Goal: Book appointment/travel/reservation

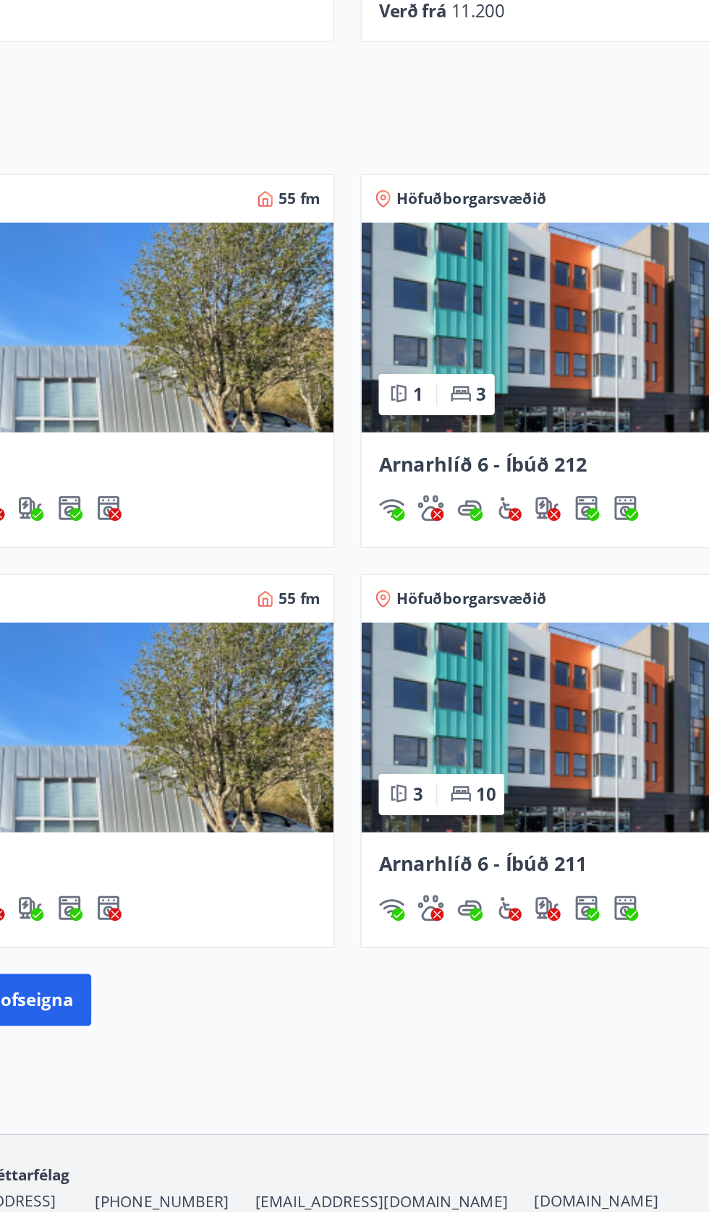
scroll to position [683, 0]
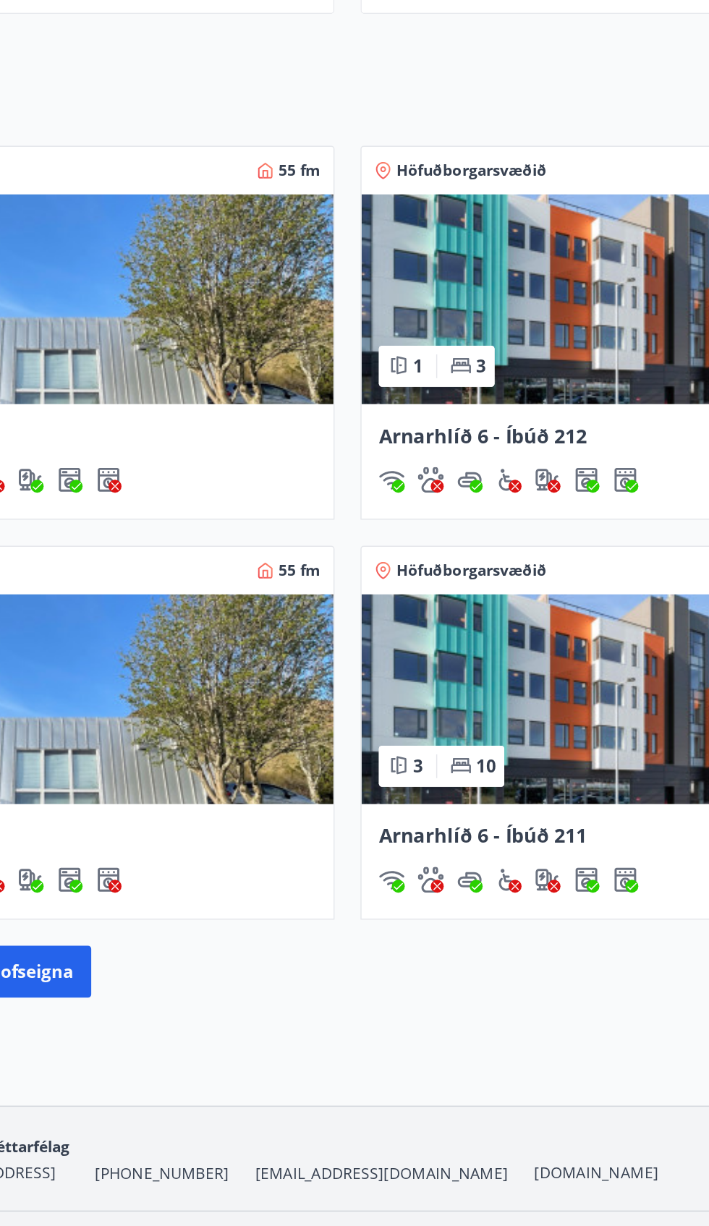
click at [525, 909] on img at bounding box center [527, 873] width 327 height 140
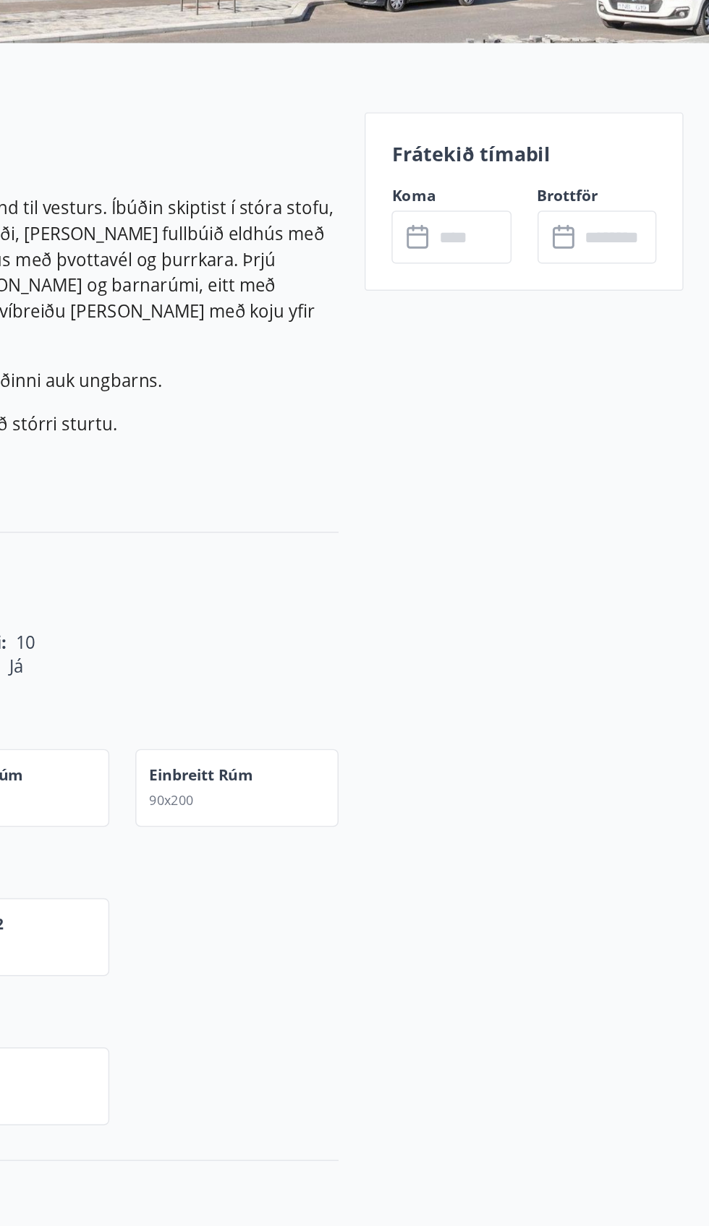
click at [624, 558] on input "text" at bounding box center [648, 563] width 52 height 35
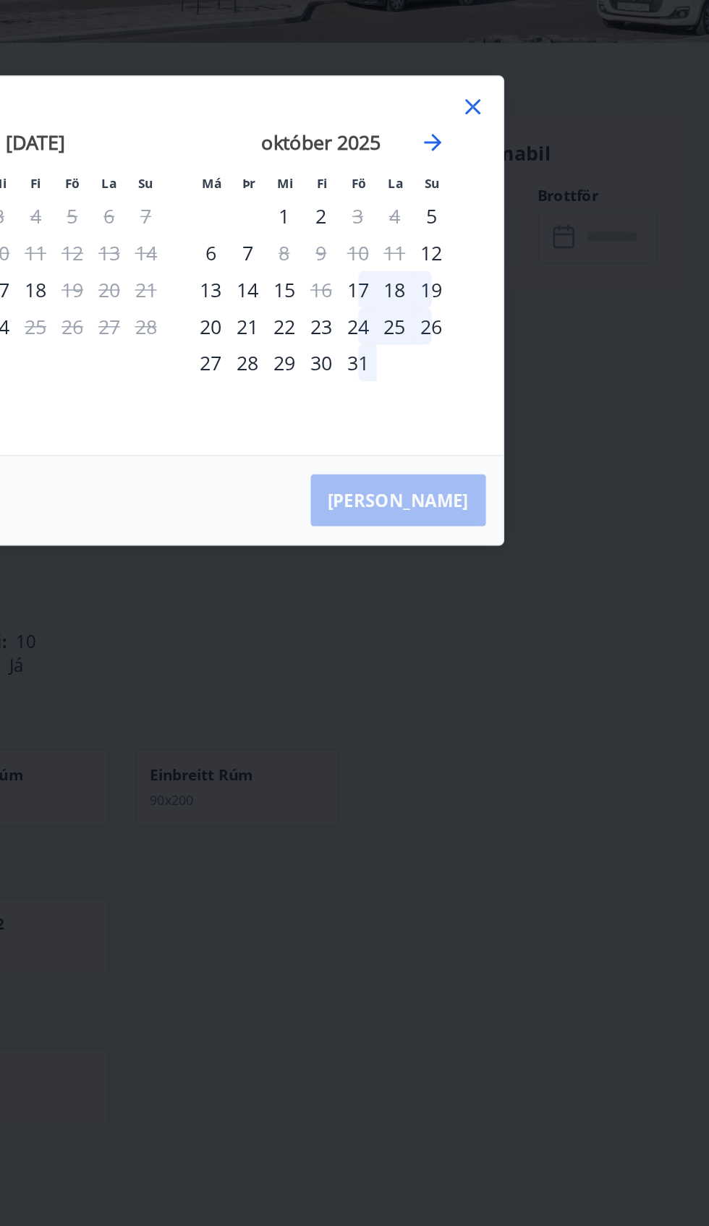
click at [521, 491] on div "október 2025" at bounding box center [449, 506] width 172 height 64
click at [526, 508] on icon "Move forward to switch to the next month." at bounding box center [523, 500] width 17 height 17
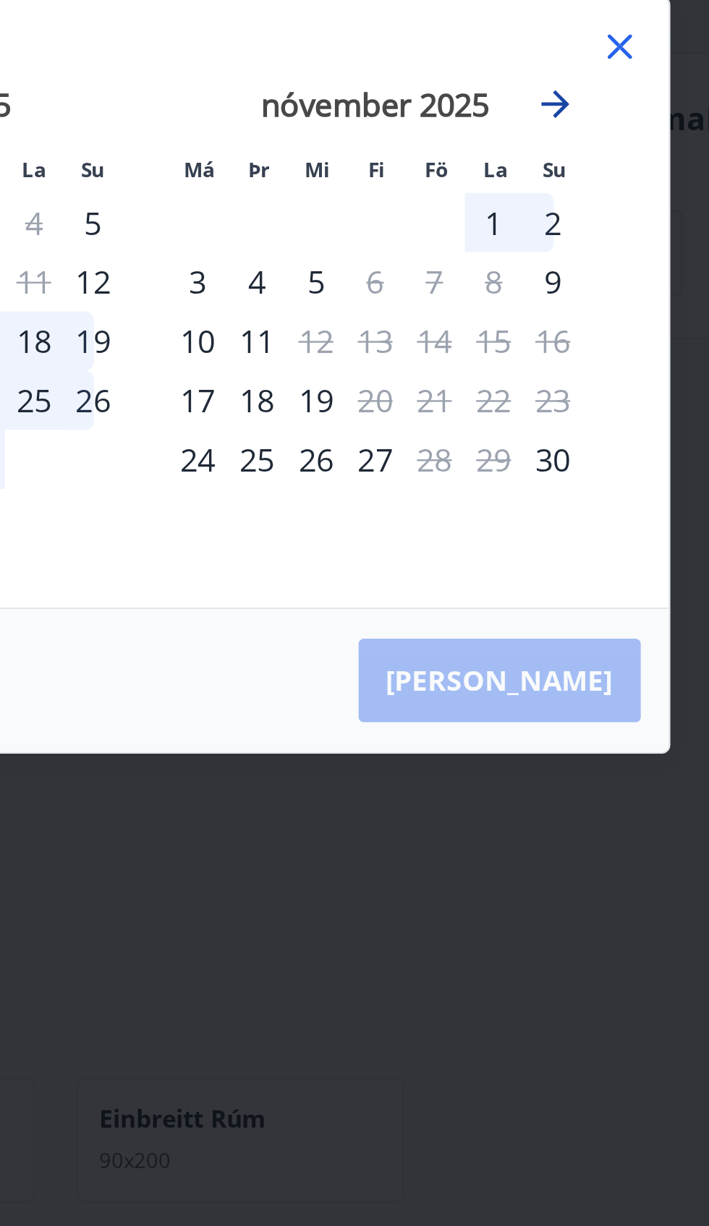
scroll to position [1, 0]
click at [531, 504] on icon "Move forward to switch to the next month." at bounding box center [523, 500] width 17 height 17
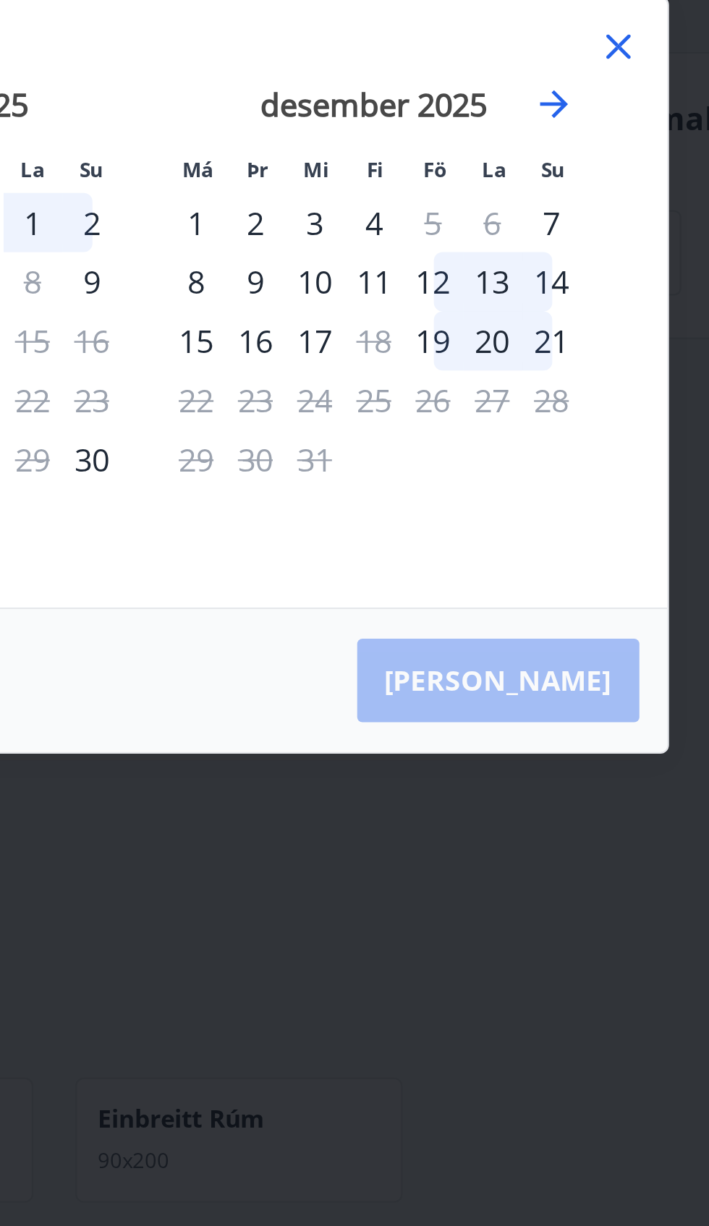
click at [456, 579] on div "11" at bounding box center [449, 574] width 25 height 25
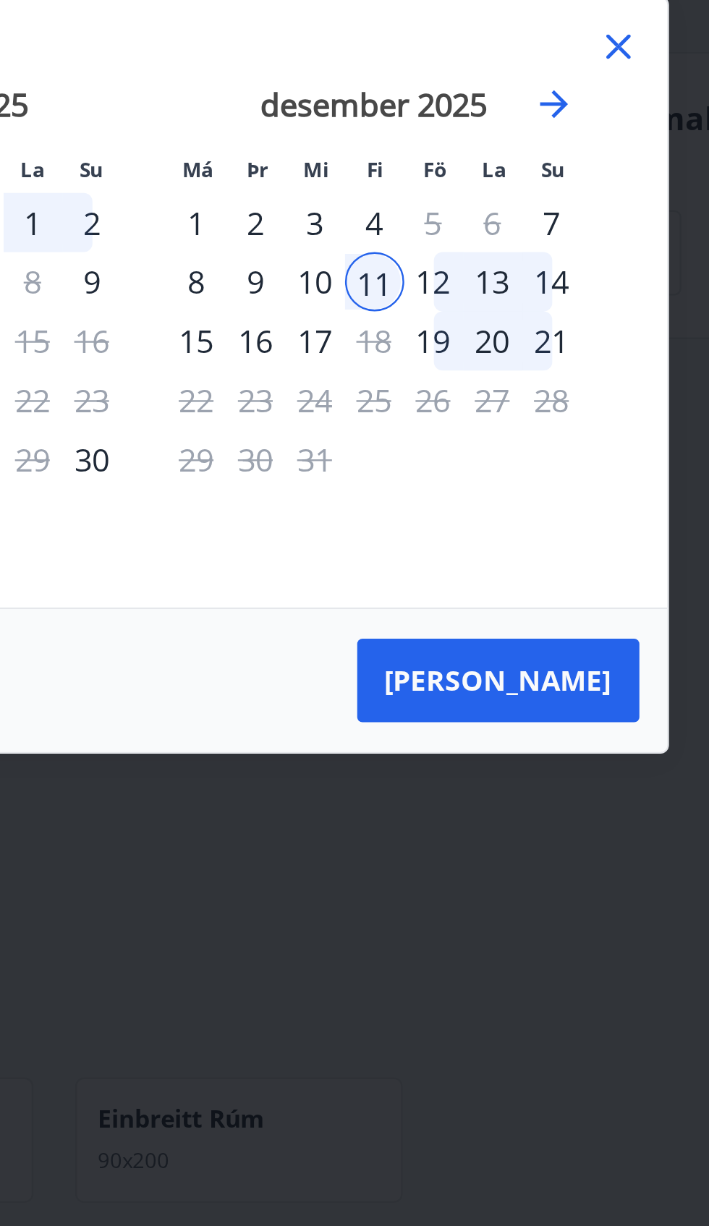
click at [480, 570] on div "12" at bounding box center [474, 574] width 25 height 25
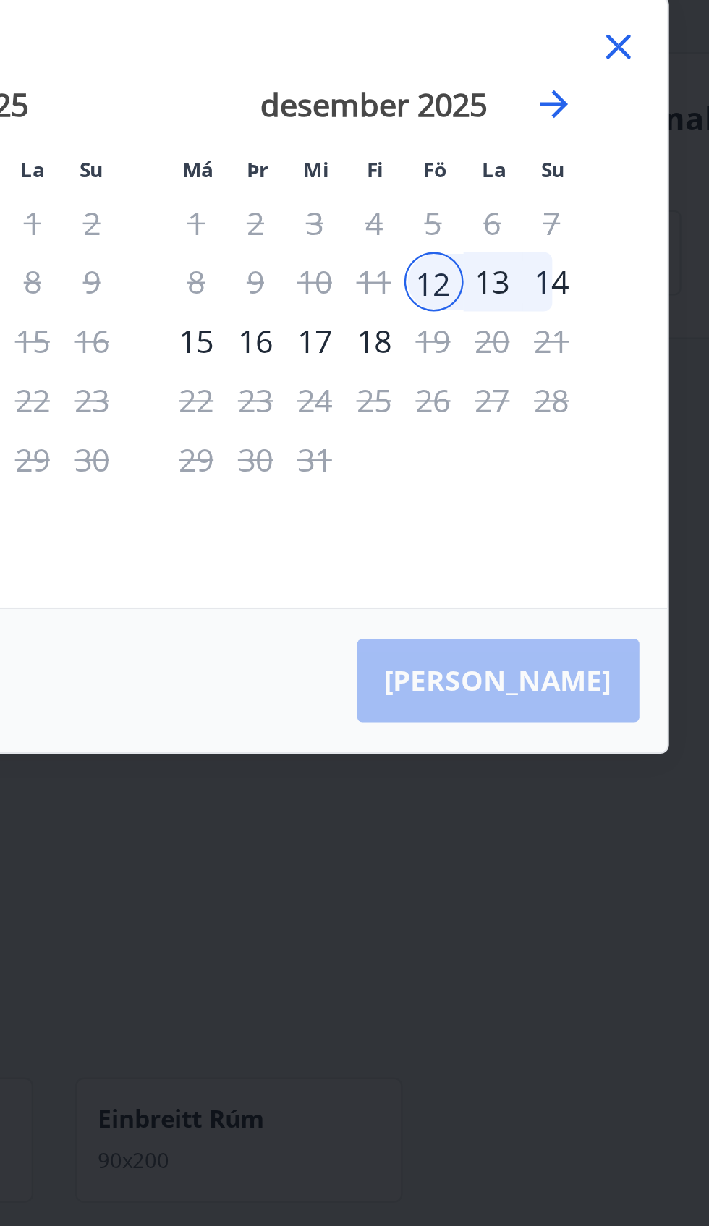
click at [502, 581] on div "13" at bounding box center [498, 574] width 25 height 25
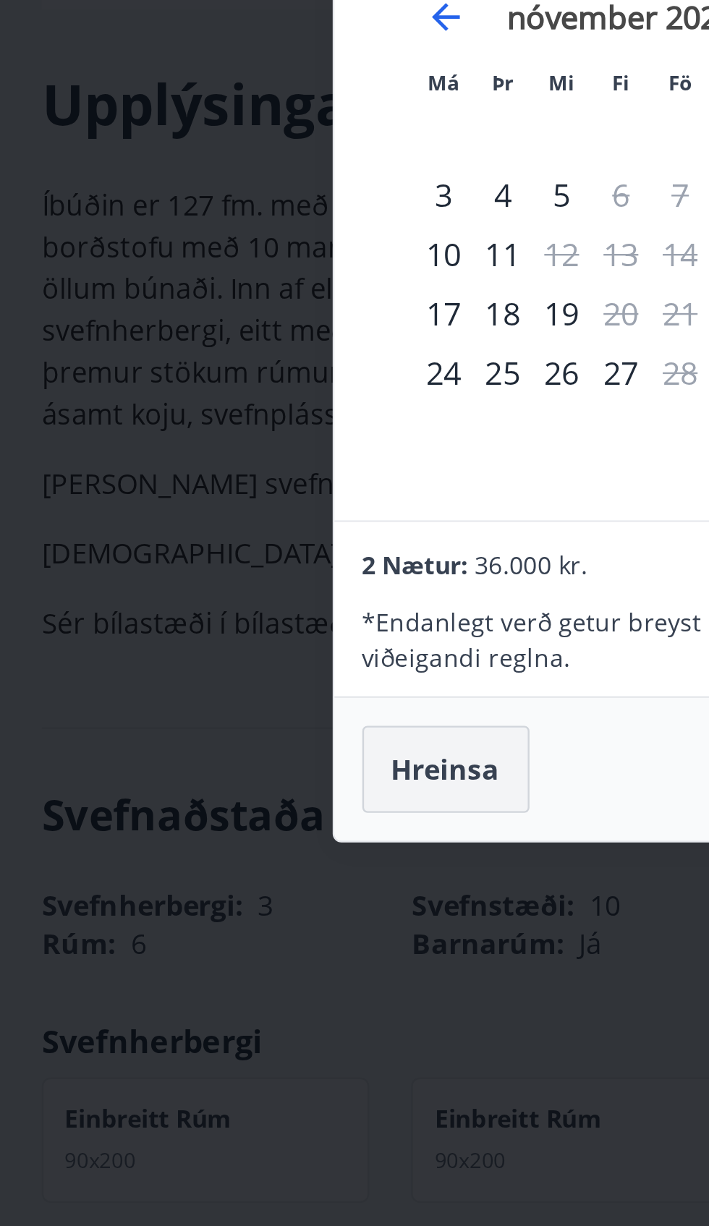
click at [205, 781] on button "Hreinsa" at bounding box center [185, 777] width 69 height 36
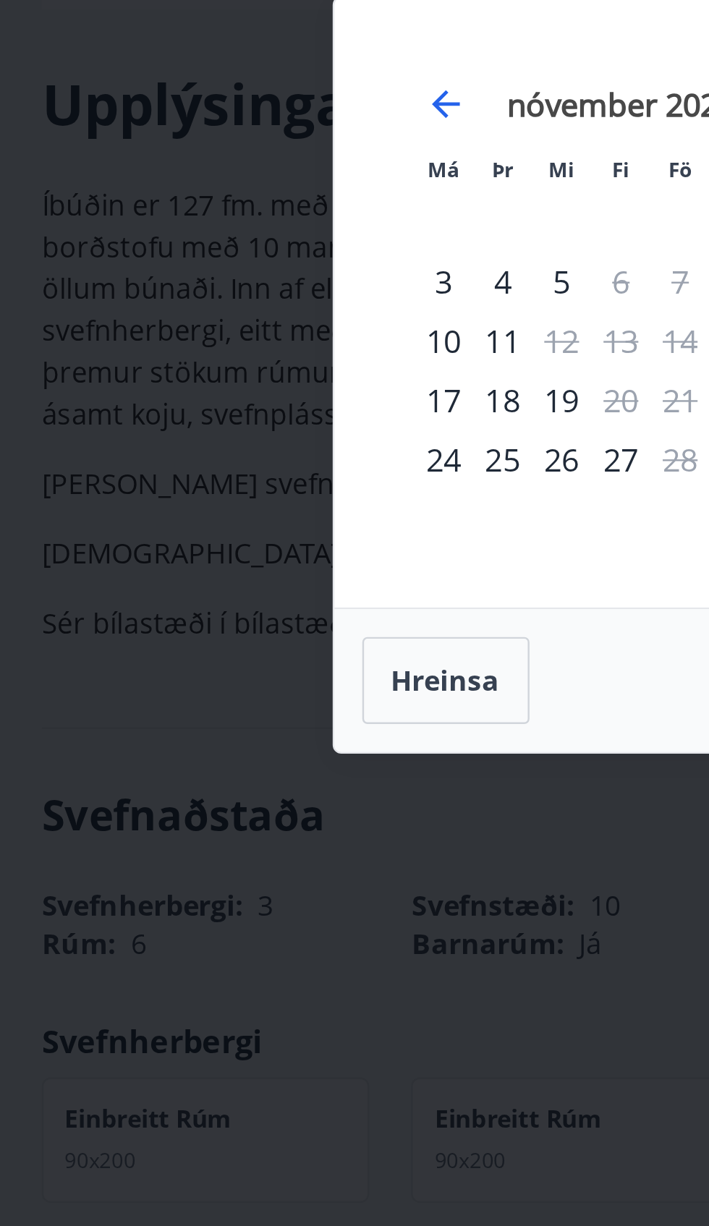
click at [193, 782] on div "Má Þr Mi Fi Fö La Su Má Þr Mi Fi Fö La Su [DATE] 1 2 3 4 5 6 7 8 9 10 11 12 13 …" at bounding box center [354, 613] width 709 height 1226
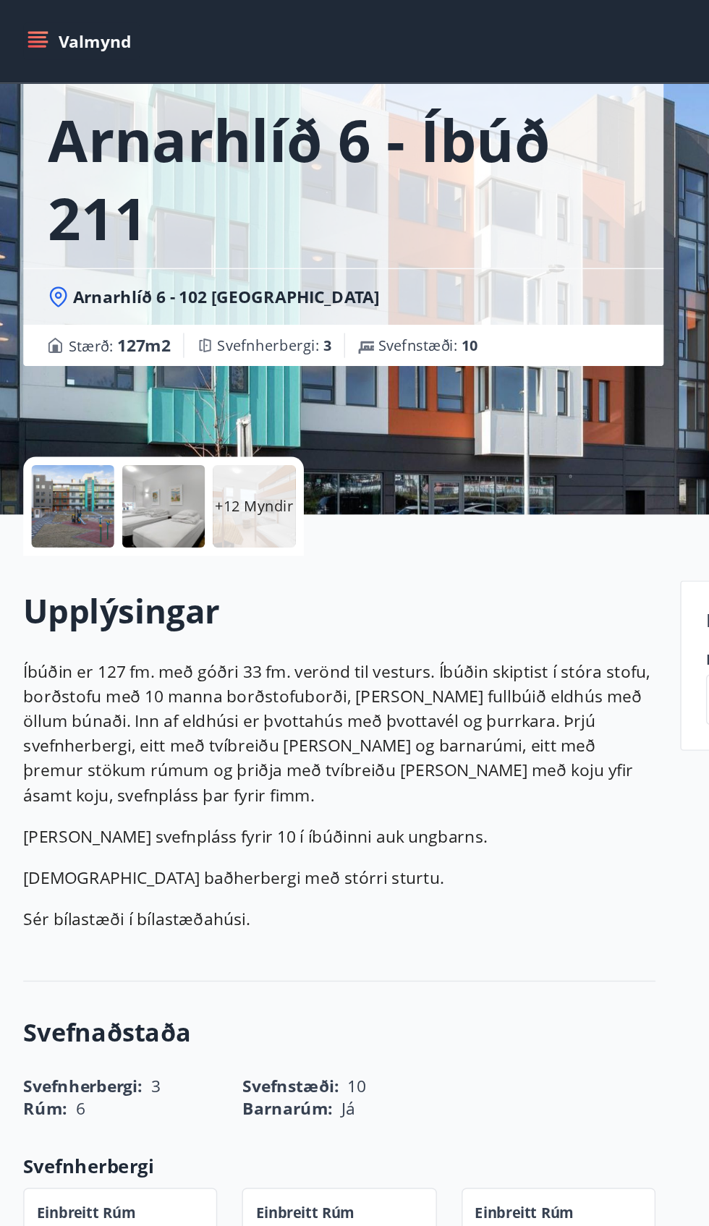
scroll to position [0, 0]
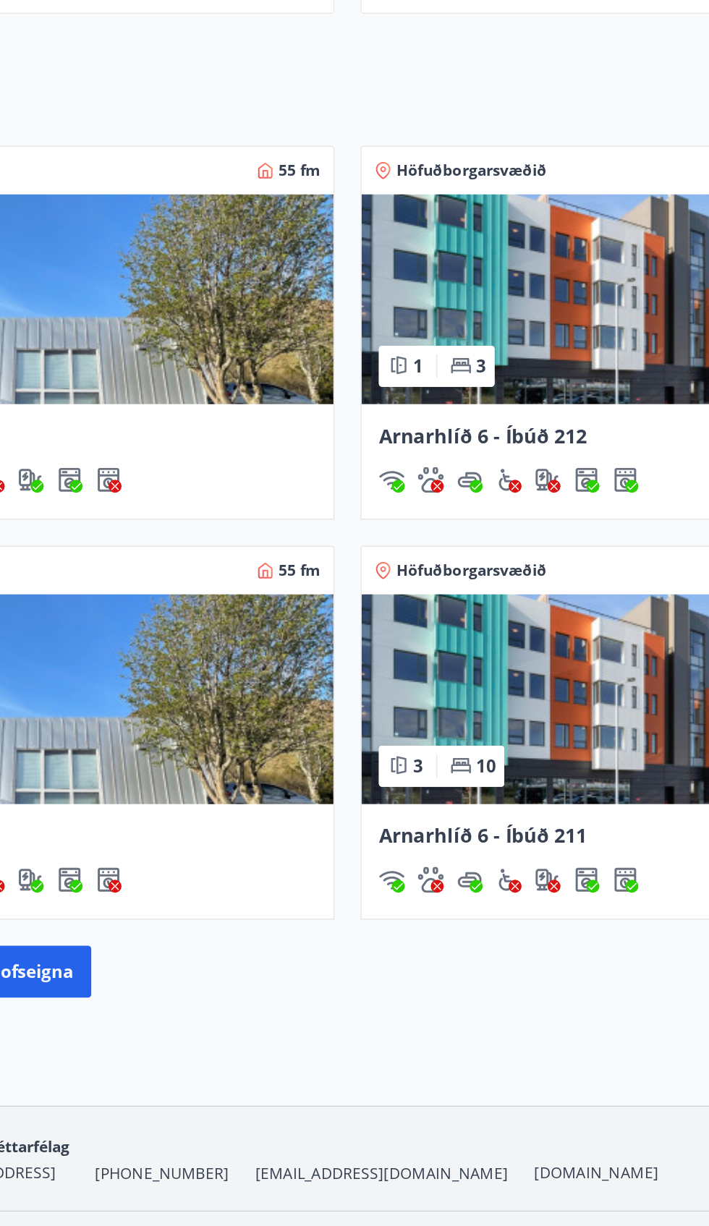
scroll to position [546, 0]
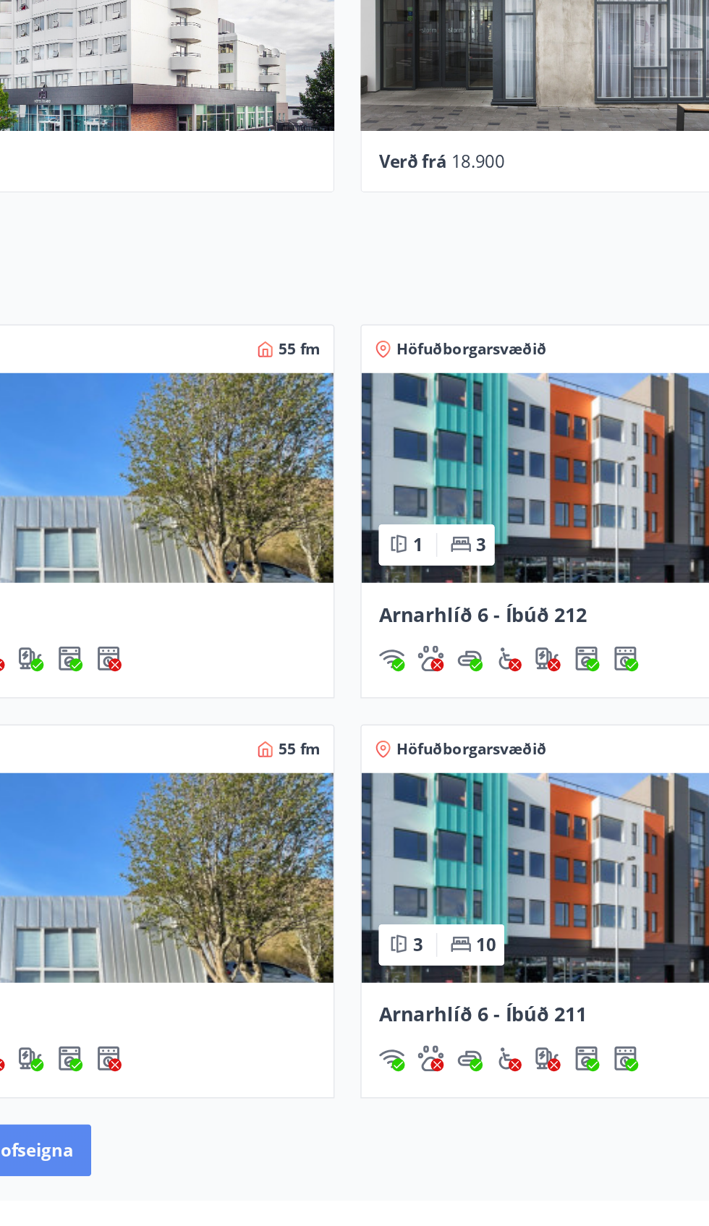
click at [167, 1195] on button "Sjá framboð orlofseigna" at bounding box center [100, 1193] width 166 height 35
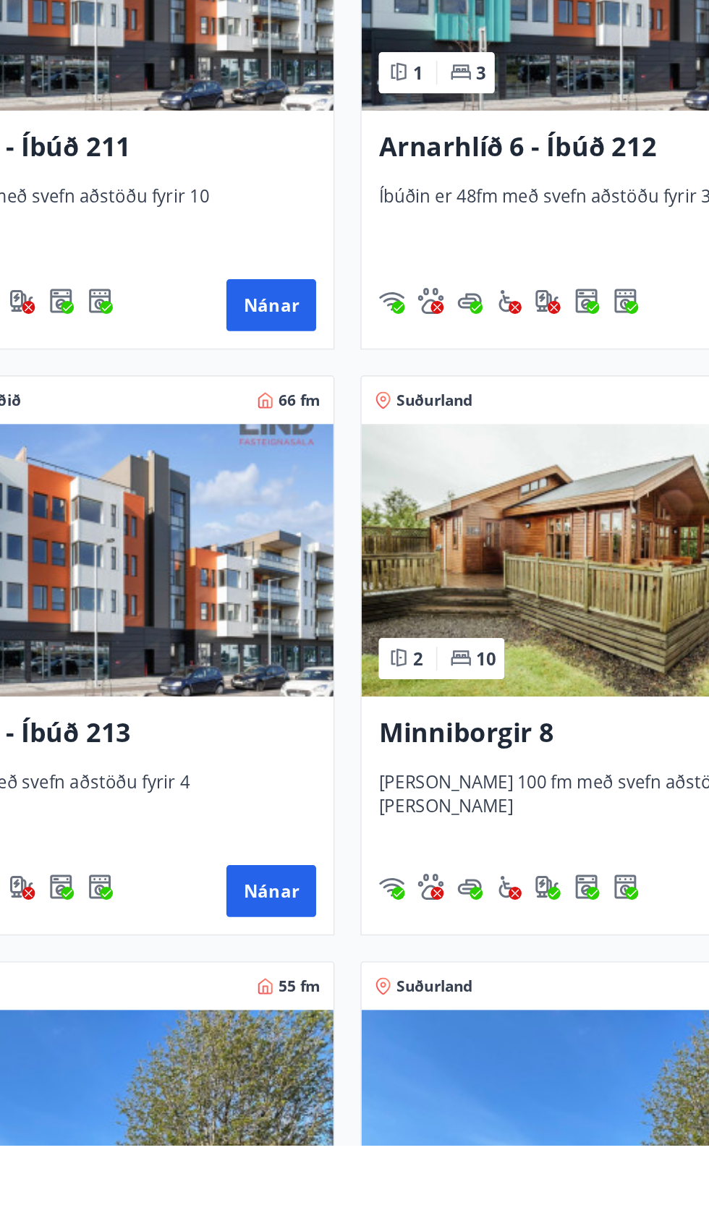
scroll to position [278, 0]
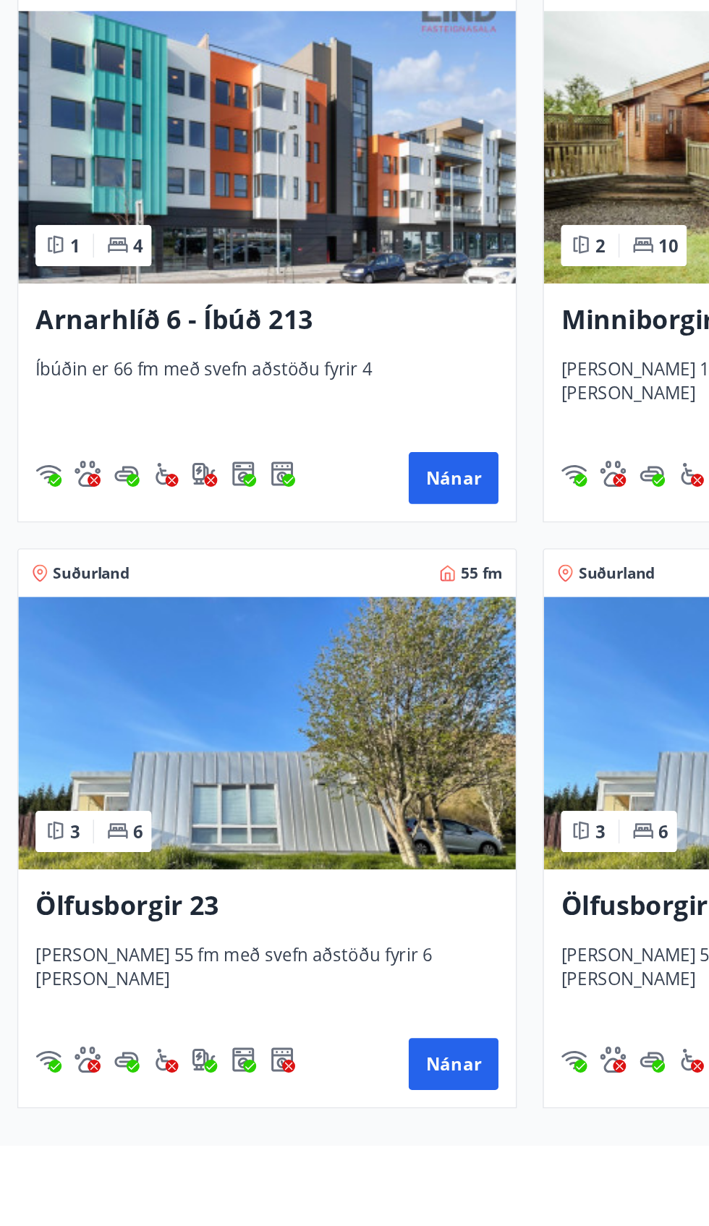
click at [268, 606] on img at bounding box center [178, 558] width 333 height 182
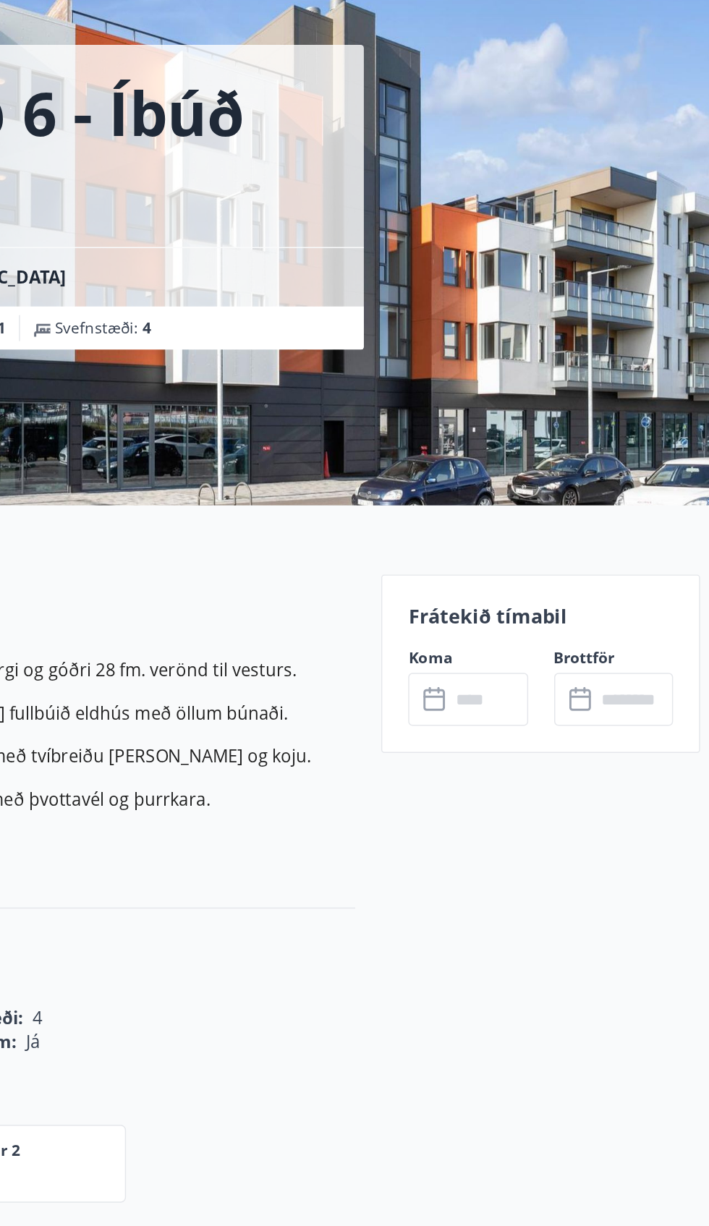
scroll to position [33, 0]
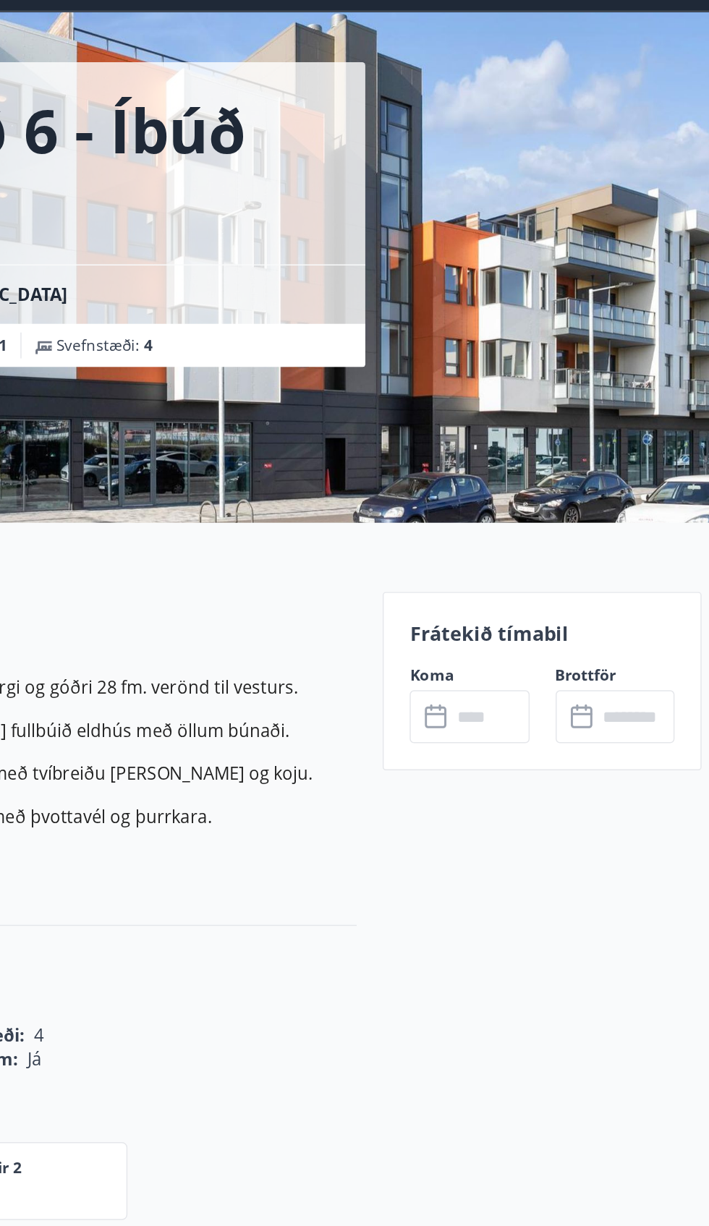
click at [624, 516] on input "text" at bounding box center [648, 530] width 52 height 35
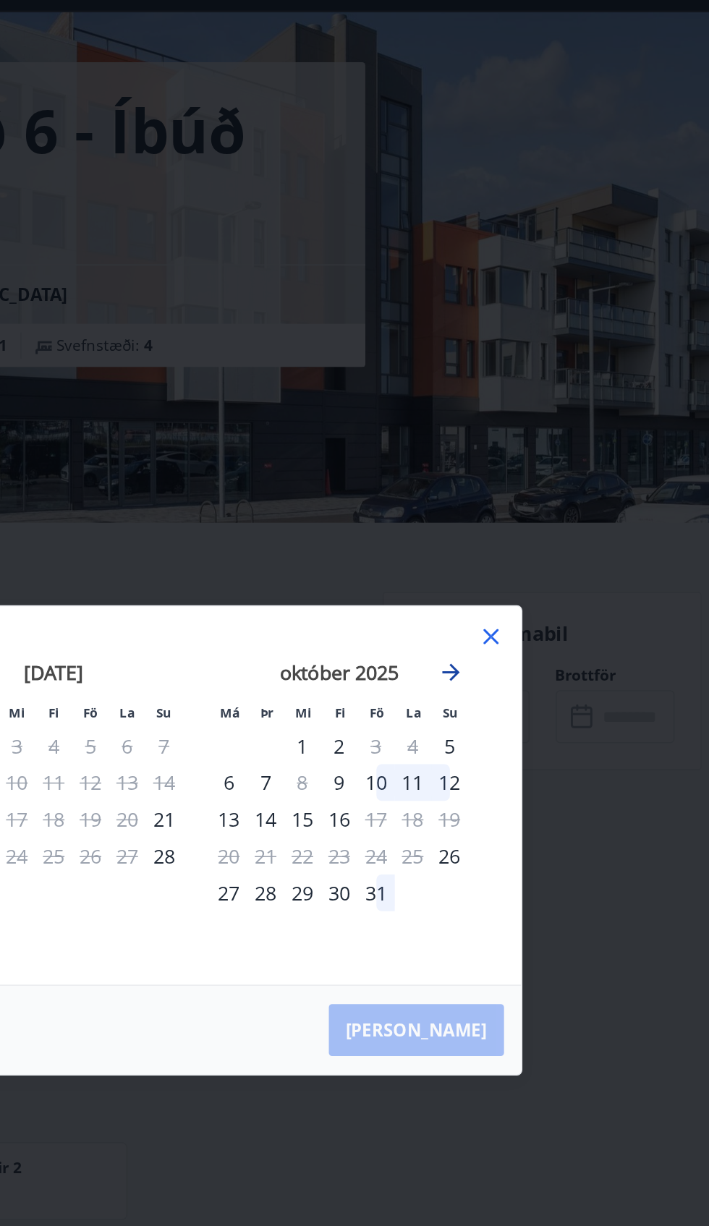
click at [522, 506] on icon "Move forward to switch to the next month." at bounding box center [523, 500] width 17 height 17
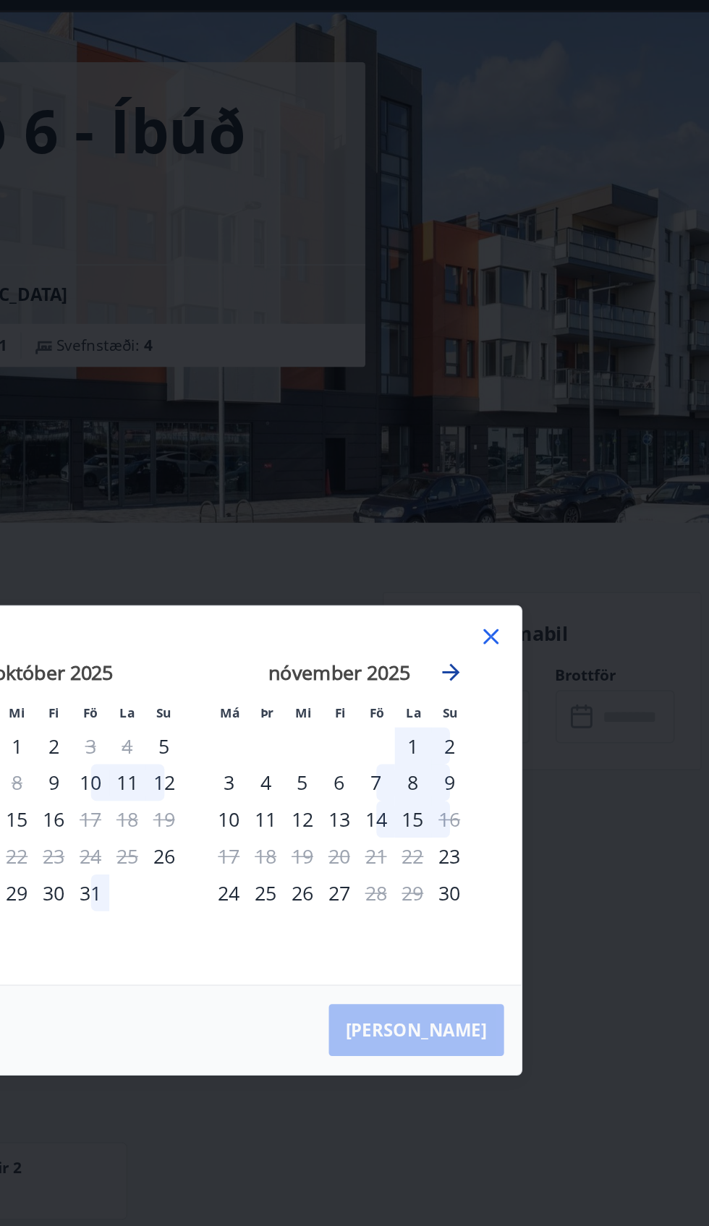
click at [521, 502] on icon "Move forward to switch to the next month." at bounding box center [523, 500] width 17 height 17
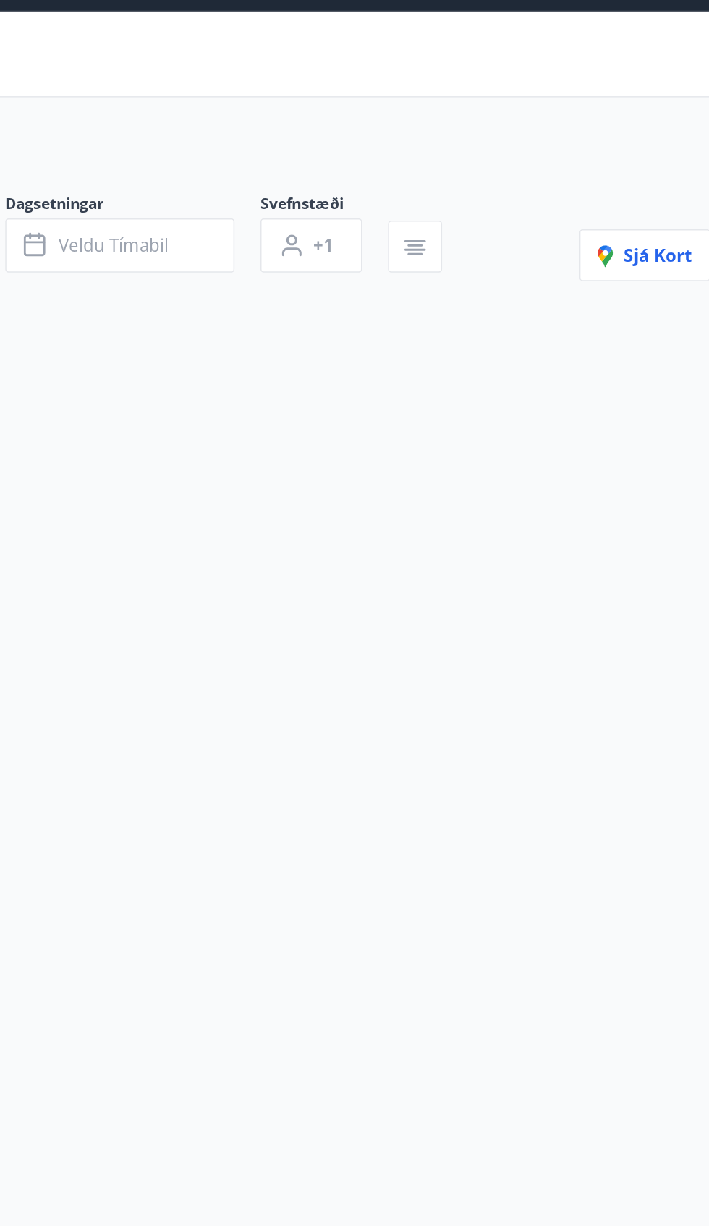
scroll to position [164, 0]
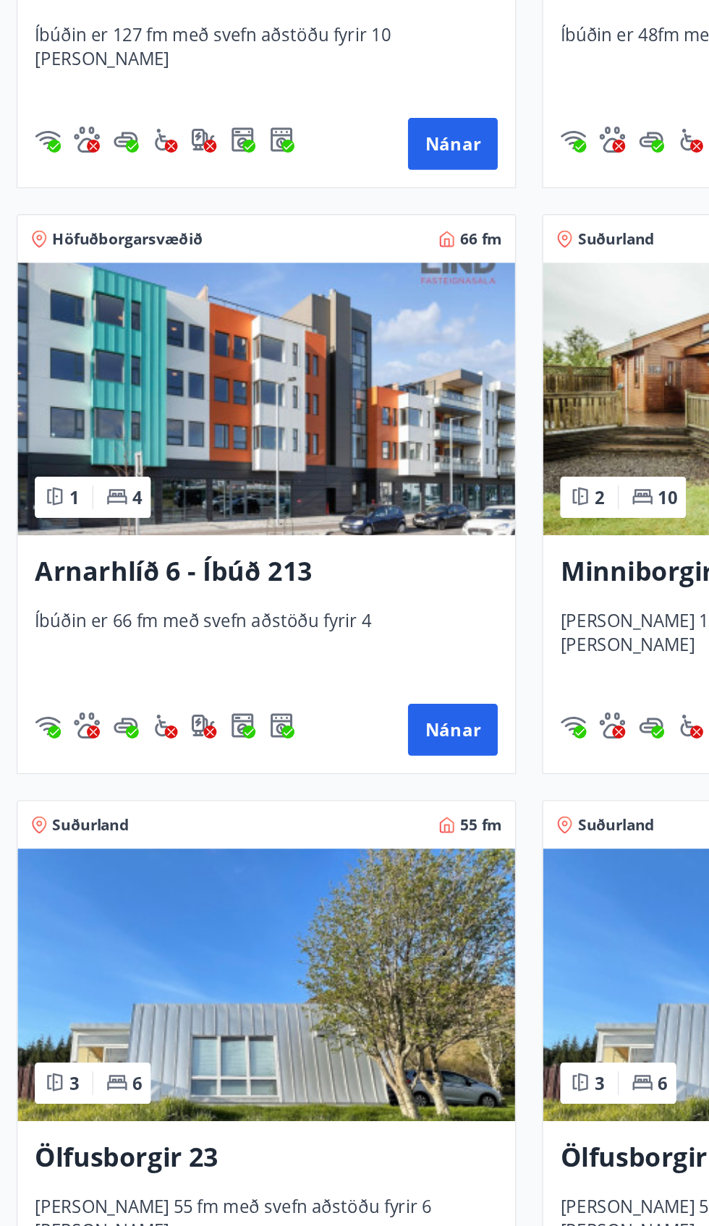
scroll to position [546, 0]
